Goal: Task Accomplishment & Management: Manage account settings

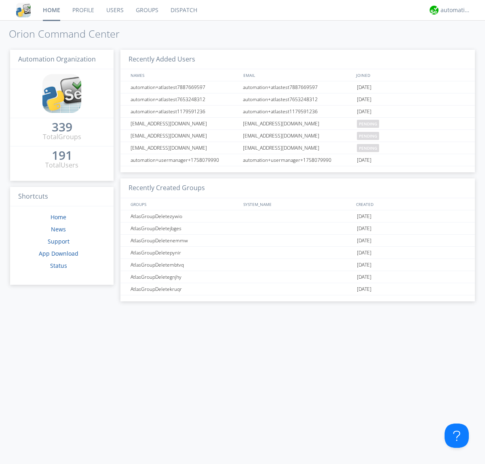
click at [114, 10] on link "Users" at bounding box center [115, 10] width 30 height 20
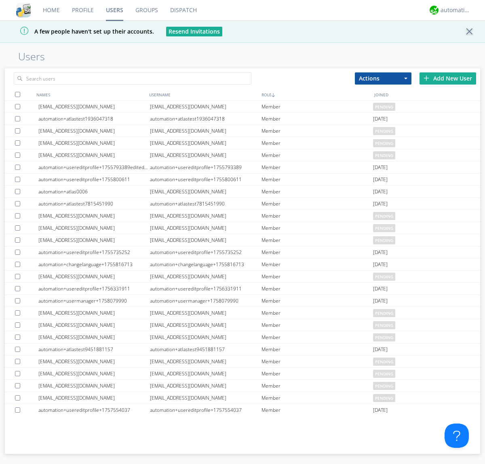
click at [448, 78] on div "Add New User" at bounding box center [448, 78] width 57 height 12
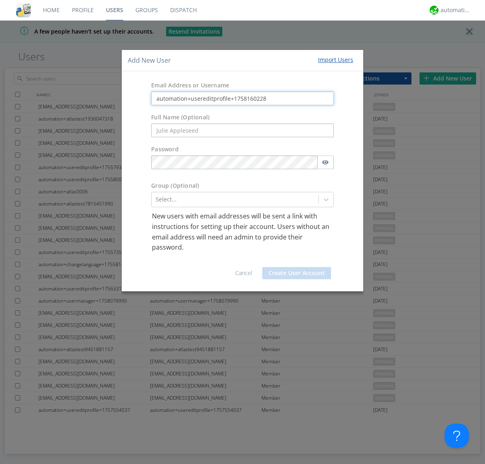
type input "automation+usereditprofile+1758160228"
click at [297, 273] on button "Create User Account" at bounding box center [296, 273] width 69 height 12
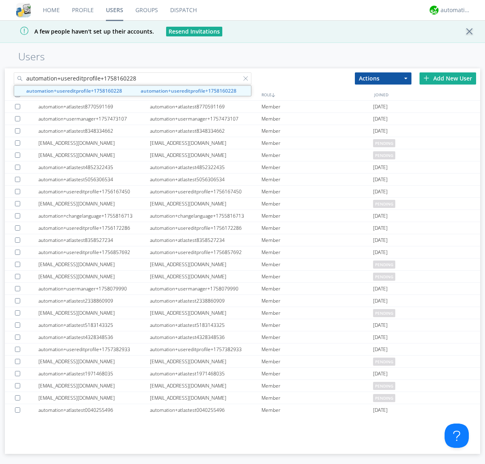
type input "automation+usereditprofile+1758160228"
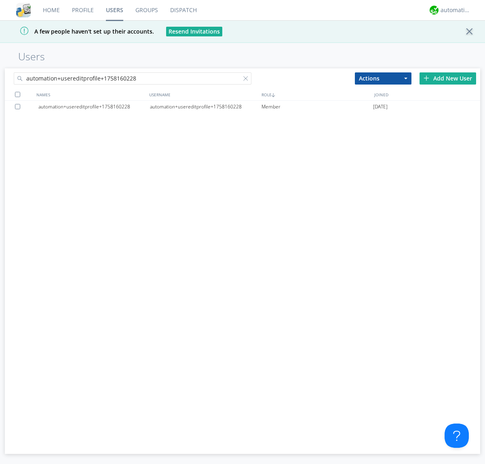
click at [205, 106] on div "automation+usereditprofile+1758160228" at bounding box center [206, 107] width 112 height 12
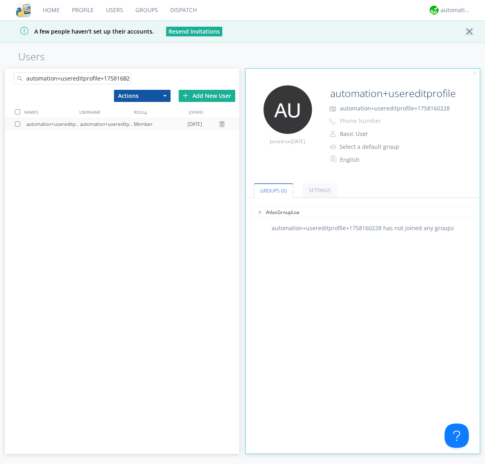
type input "AtlasGroupLoadTest"
